Goal: Obtain resource: Obtain resource

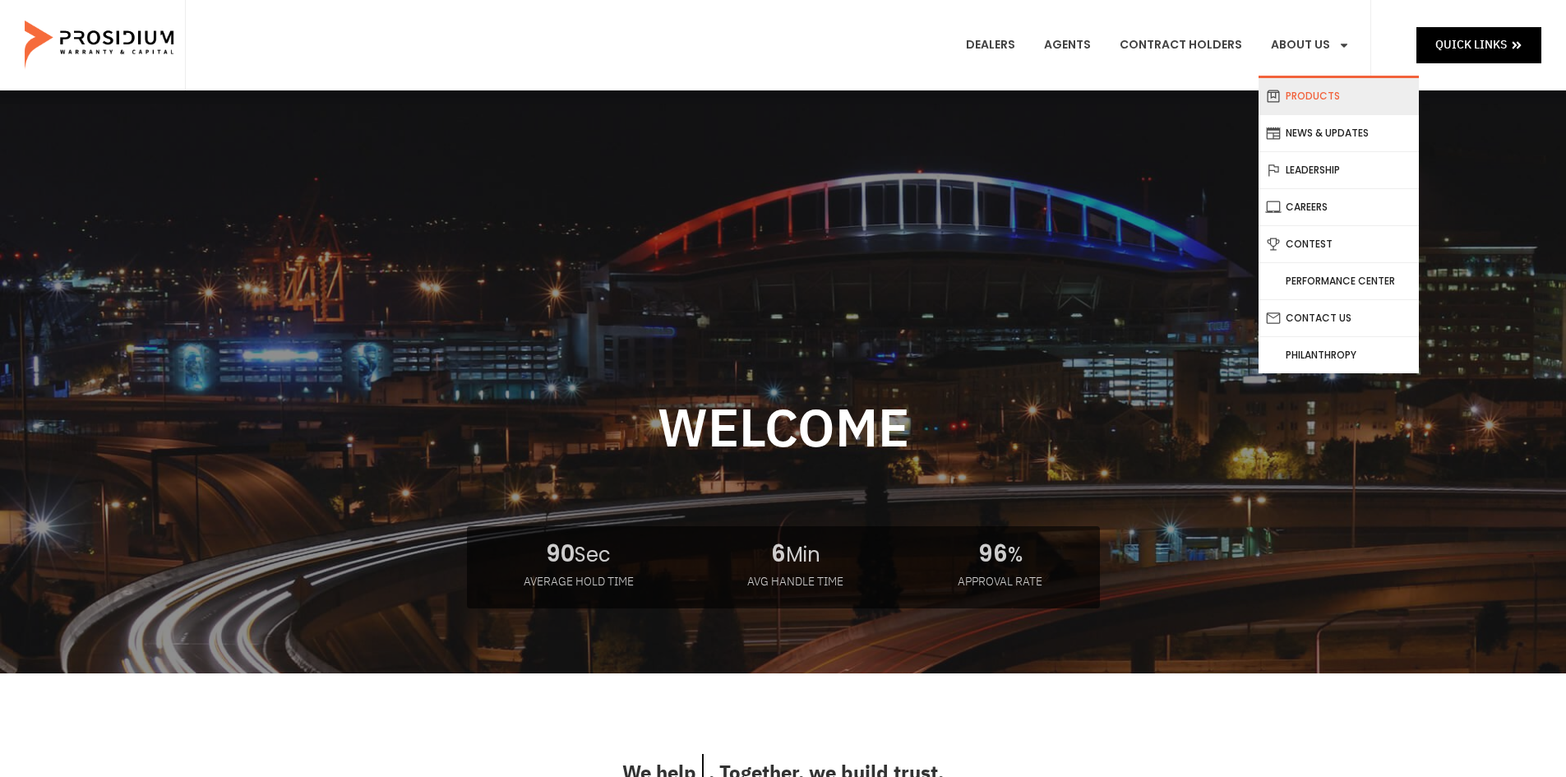
click at [1321, 89] on link "Products" at bounding box center [1339, 96] width 160 height 36
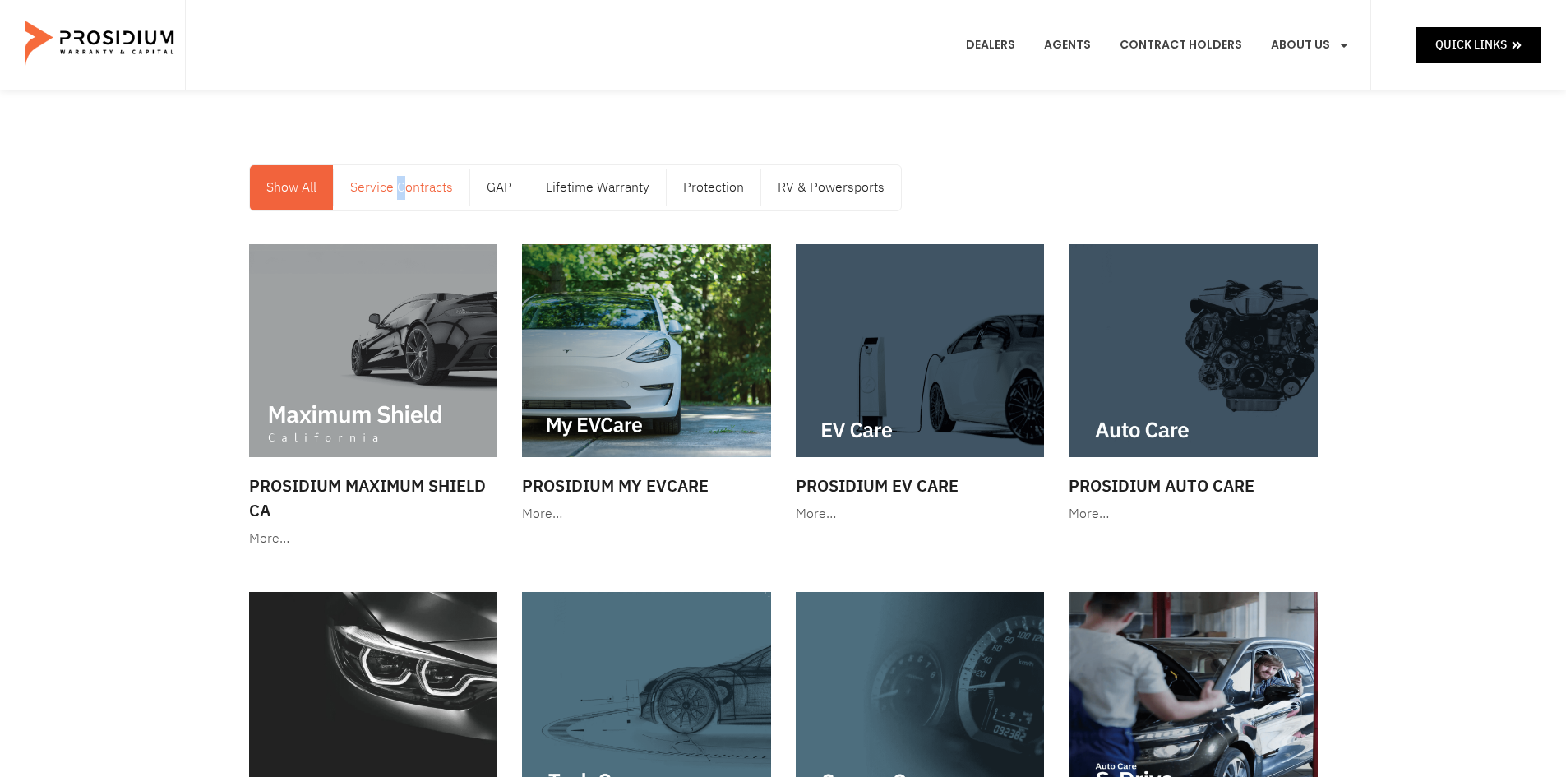
click at [400, 190] on link "Service Contracts" at bounding box center [402, 187] width 136 height 45
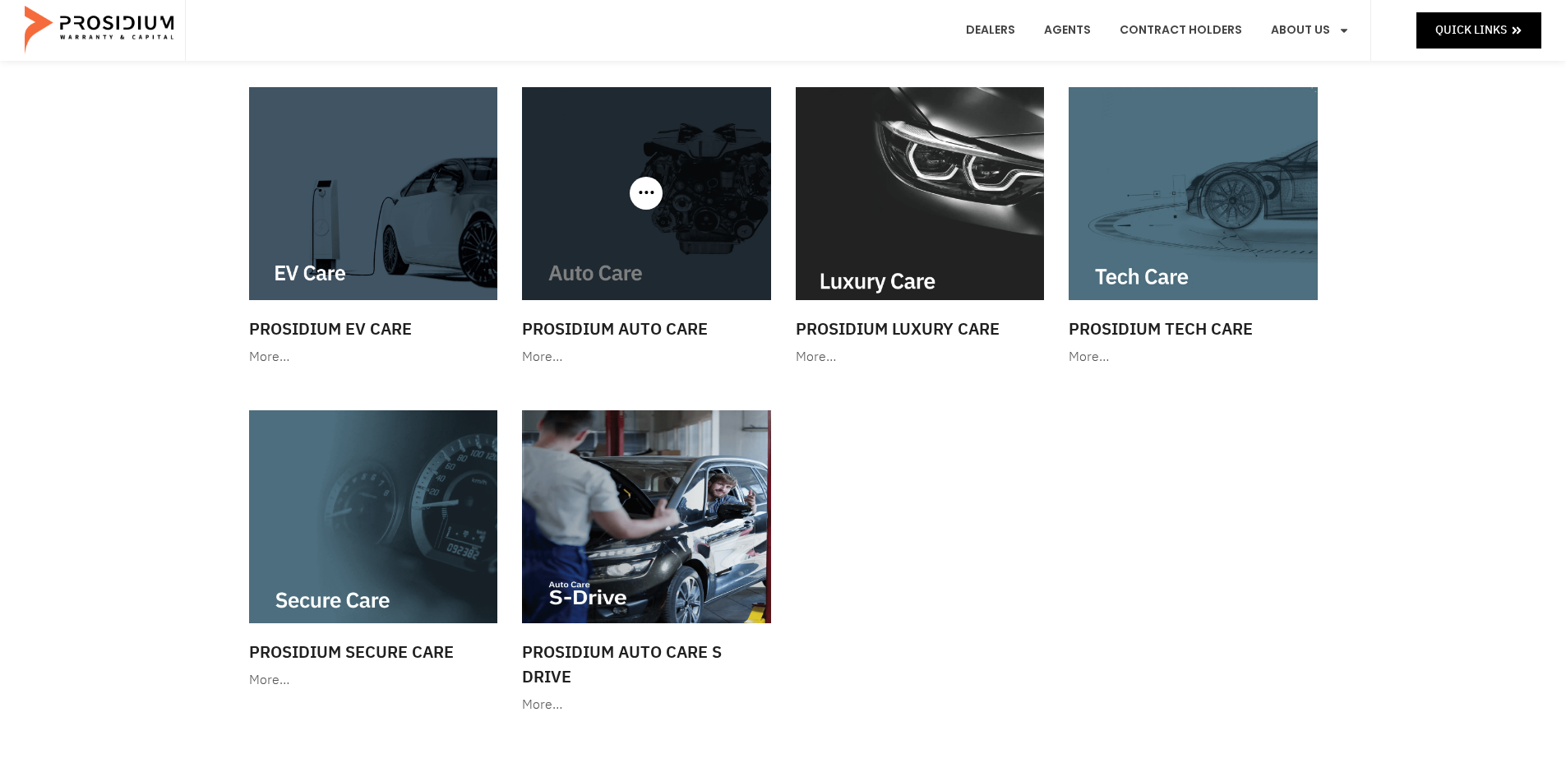
scroll to position [164, 0]
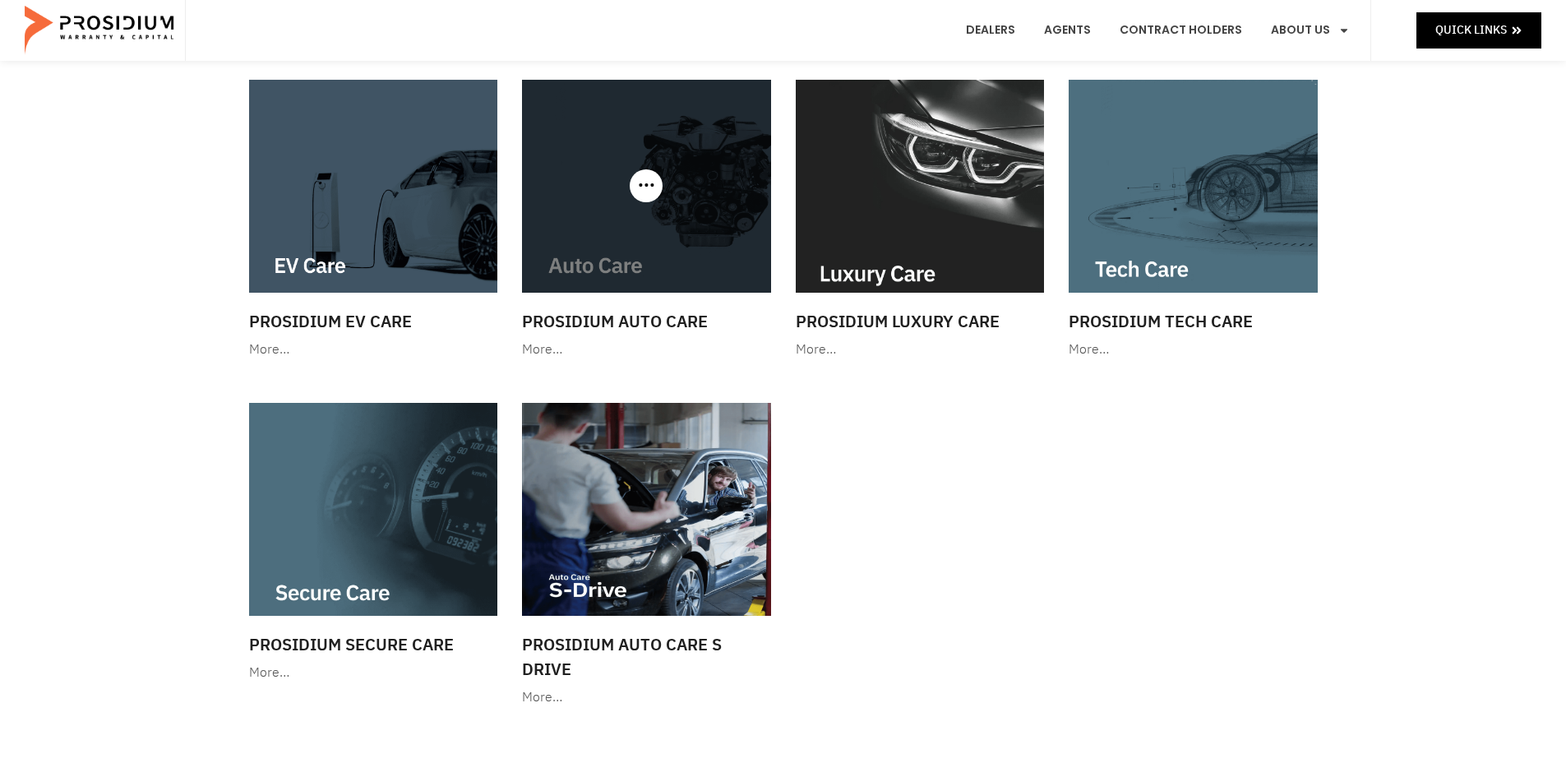
click at [662, 228] on img at bounding box center [646, 186] width 249 height 213
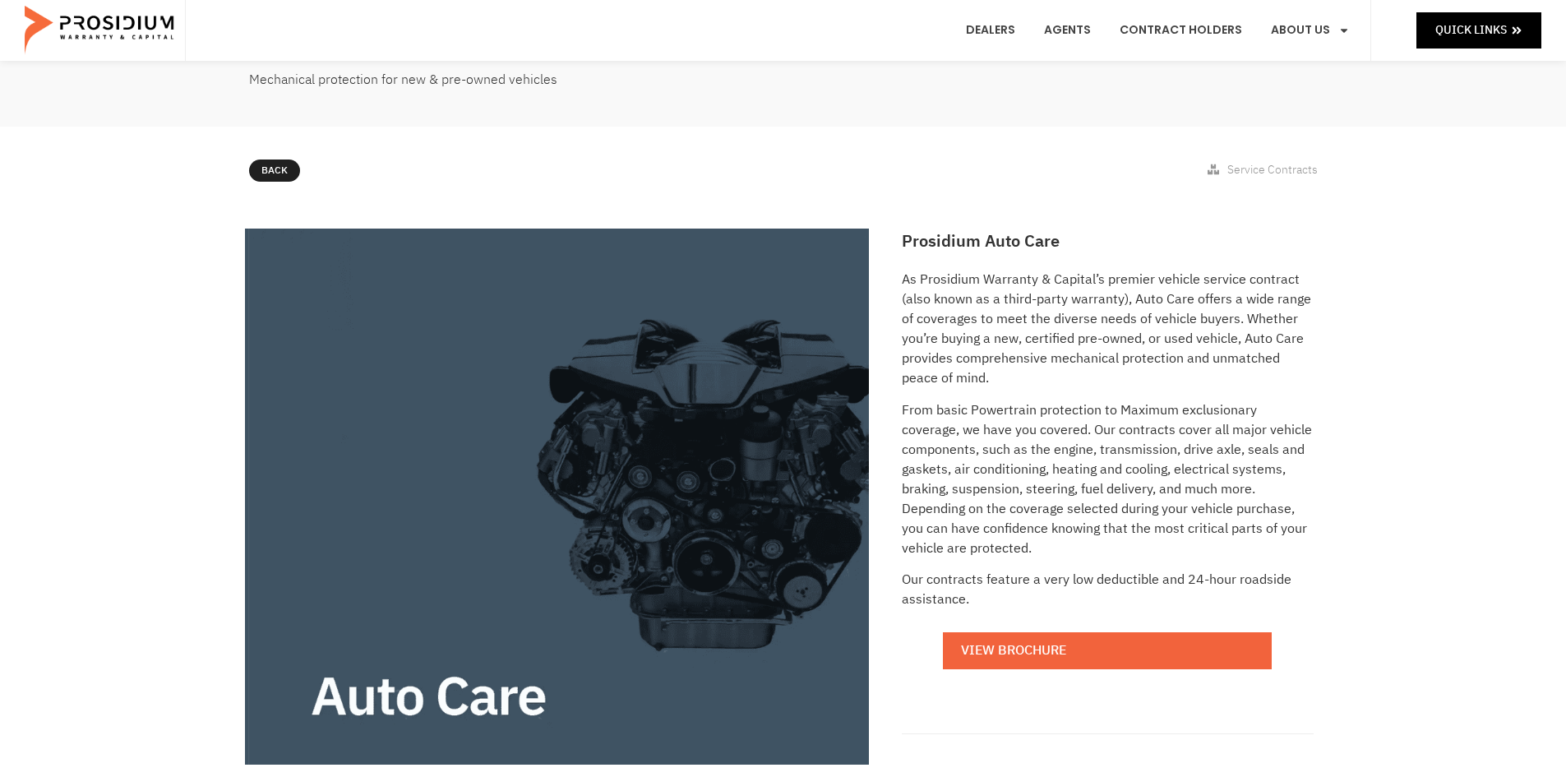
scroll to position [411, 0]
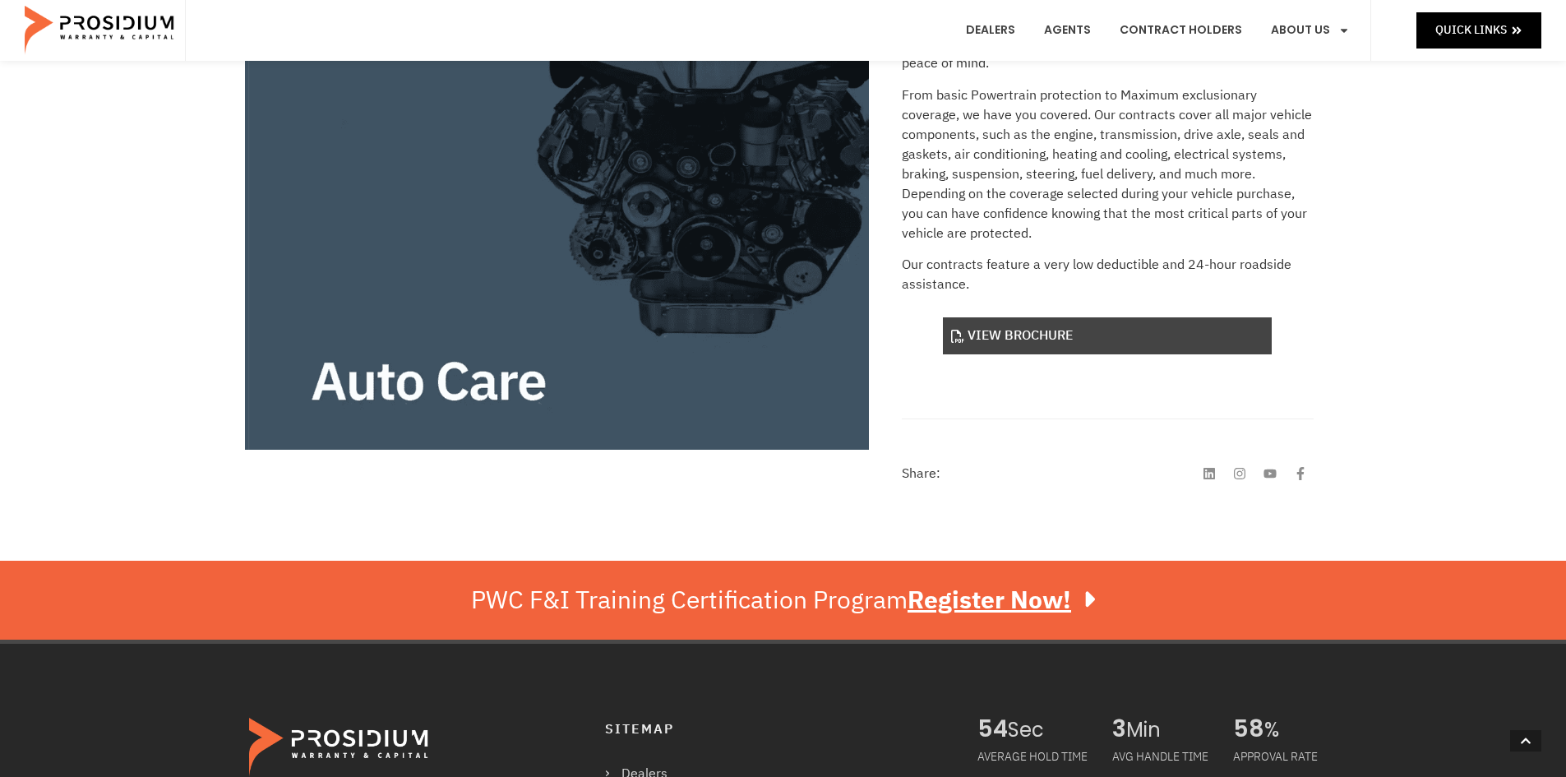
click at [1002, 340] on link "View Brochure" at bounding box center [1107, 335] width 329 height 37
click at [1039, 338] on link "View Brochure" at bounding box center [1107, 335] width 329 height 37
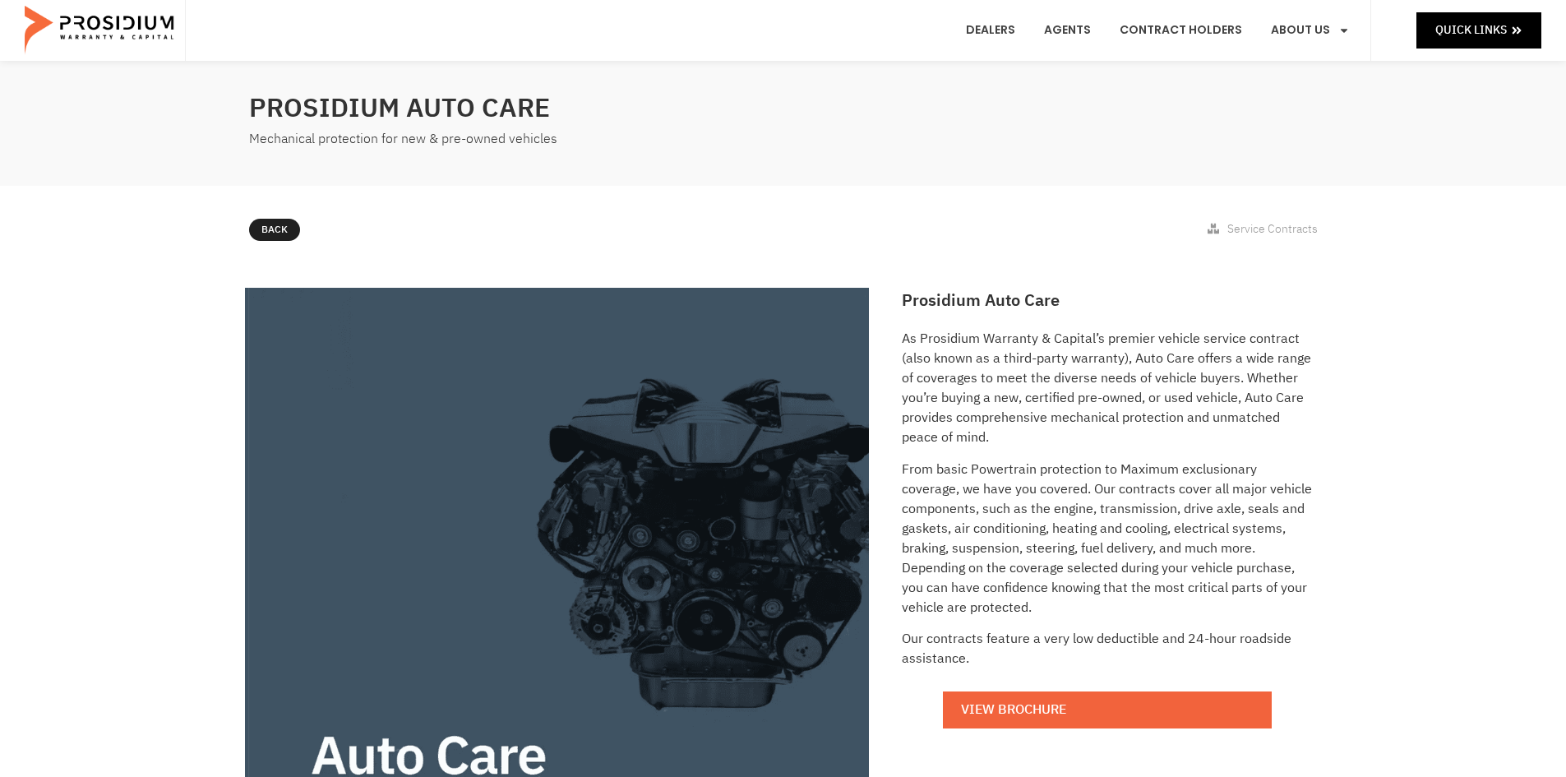
scroll to position [0, 0]
